Goal: Task Accomplishment & Management: Manage account settings

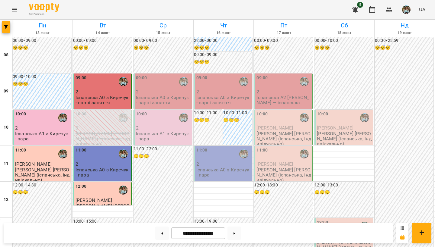
scroll to position [265, 0]
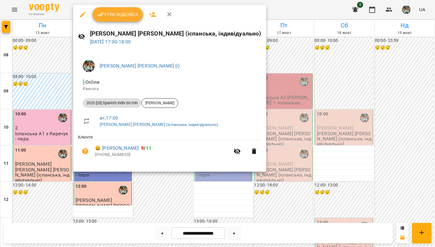
click at [129, 16] on span "Урок відбувся" at bounding box center [117, 14] width 41 height 7
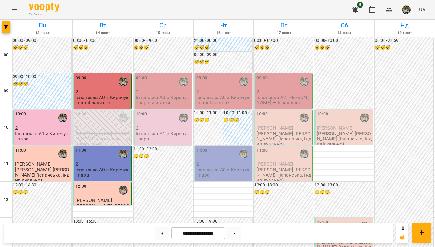
scroll to position [360, 0]
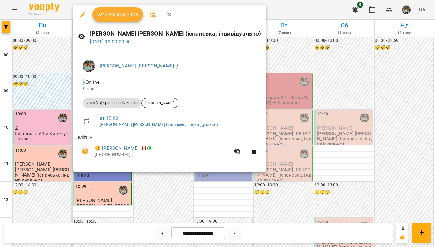
click at [120, 16] on span "Урок відбувся" at bounding box center [117, 14] width 41 height 7
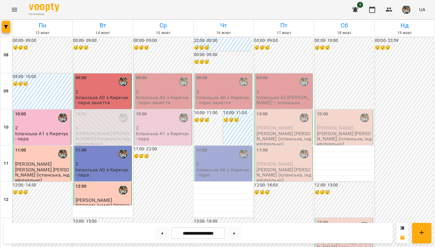
scroll to position [360, 0]
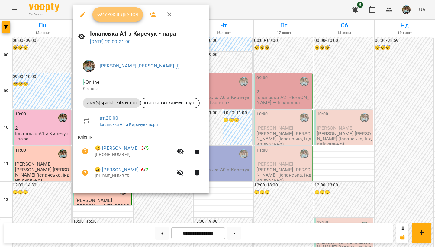
click at [131, 15] on span "Урок відбувся" at bounding box center [117, 14] width 41 height 7
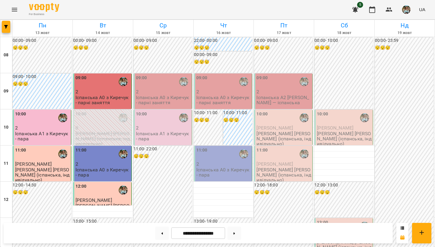
click at [410, 11] on img "button" at bounding box center [406, 9] width 8 height 8
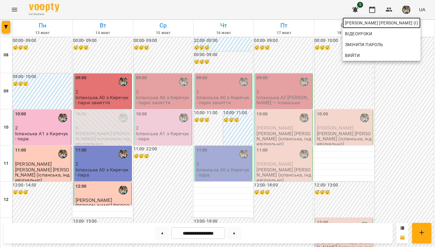
click at [392, 23] on span "[PERSON_NAME] [PERSON_NAME] (і)" at bounding box center [381, 22] width 73 height 7
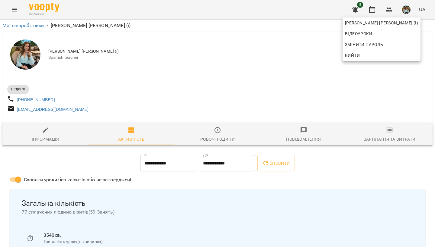
click at [208, 81] on div at bounding box center [217, 123] width 435 height 247
